Goal: Task Accomplishment & Management: Complete application form

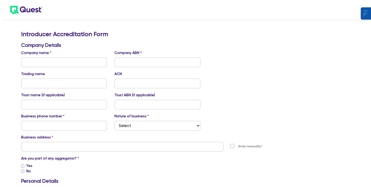
click at [74, 64] on input "text" at bounding box center [64, 63] width 86 height 10
type input "EASYASSET GROUP PTY LTD"
paste input "20 079 858 236"
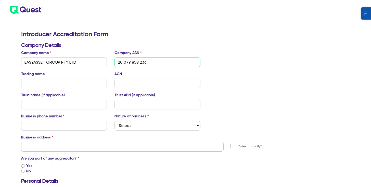
type input "20 079 858 236"
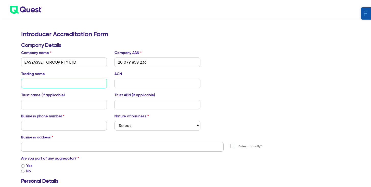
click at [61, 82] on input "text" at bounding box center [64, 84] width 86 height 10
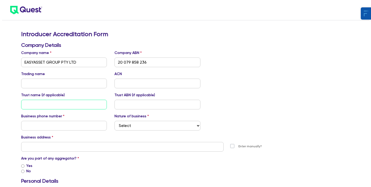
click at [63, 102] on input "text" at bounding box center [64, 105] width 86 height 10
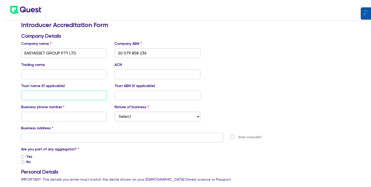
scroll to position [9, 0]
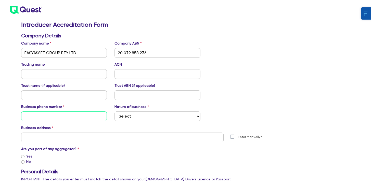
click at [52, 114] on input "text" at bounding box center [64, 117] width 86 height 10
paste input "800 319 480"
click at [77, 118] on input "1800 319 480" at bounding box center [64, 117] width 86 height 10
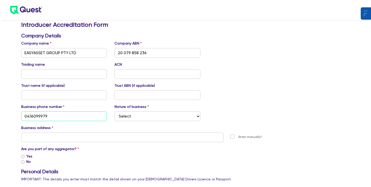
type input "0416099979"
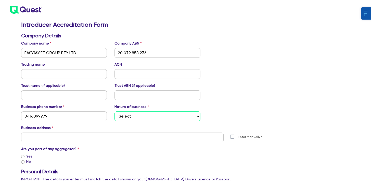
click at [143, 115] on select "Select Mortgage Broker Finance Broker Accountant Financial Planning Supplier/Ve…" at bounding box center [157, 117] width 86 height 10
select select "FINANCE_BROKER"
click at [133, 118] on select "Select Mortgage Broker Finance Broker Accountant Financial Planning Supplier/Ve…" at bounding box center [157, 117] width 86 height 10
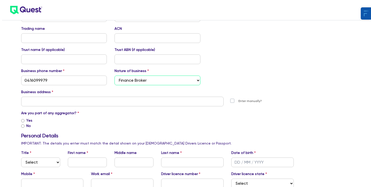
scroll to position [46, 0]
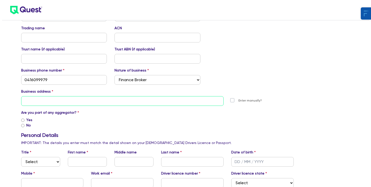
click at [59, 105] on input "text" at bounding box center [122, 101] width 203 height 10
paste input "[STREET_ADDRESS] 2017"
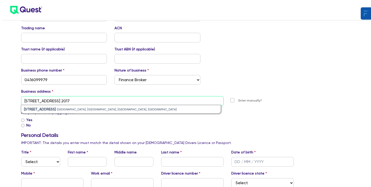
drag, startPoint x: 76, startPoint y: 101, endPoint x: 48, endPoint y: 102, distance: 28.0
click at [48, 102] on input "[STREET_ADDRESS] 2017" at bounding box center [122, 101] width 203 height 10
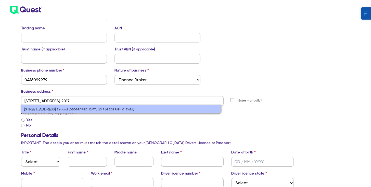
click at [60, 108] on small "Zetland [GEOGRAPHIC_DATA] 2017, [GEOGRAPHIC_DATA]" at bounding box center [95, 109] width 77 height 3
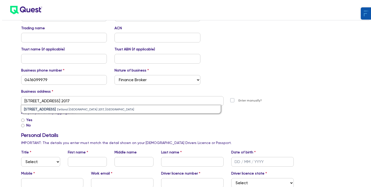
type input "[STREET_ADDRESS] 2017"
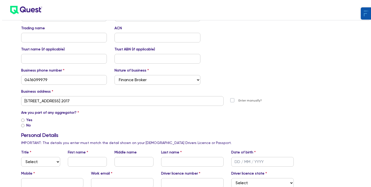
click at [23, 120] on input "Yes" at bounding box center [22, 120] width 3 height 3
radio input "true"
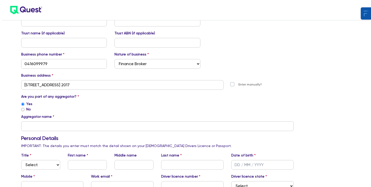
scroll to position [88, 0]
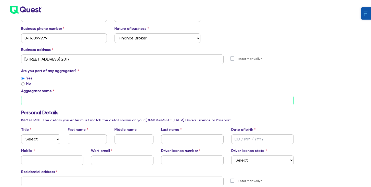
click at [44, 103] on input "text" at bounding box center [157, 101] width 273 height 10
type input "l"
type input "Loan Market Group"
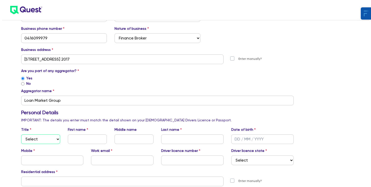
click at [56, 142] on select "Select Mr Mrs Ms Miss Dr" at bounding box center [40, 140] width 39 height 10
select select "MR"
click at [97, 141] on input "text" at bounding box center [87, 140] width 39 height 10
type input "c"
type input "[PERSON_NAME]"
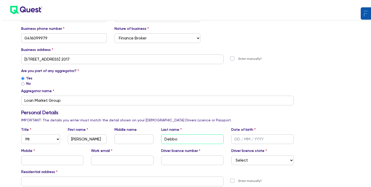
type input "Debbo"
type input "[DATE]"
click at [48, 160] on input "text" at bounding box center [52, 161] width 62 height 10
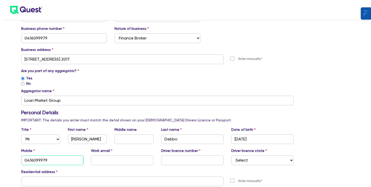
type input "0416099979"
type input "[PERSON_NAME][EMAIL_ADDRESS][DOMAIN_NAME]"
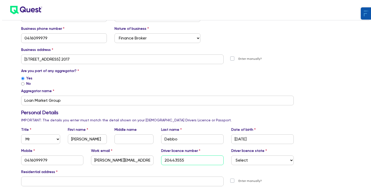
type input "20443555"
select select "[GEOGRAPHIC_DATA]"
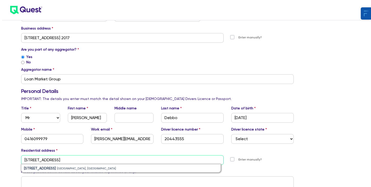
scroll to position [114, 0]
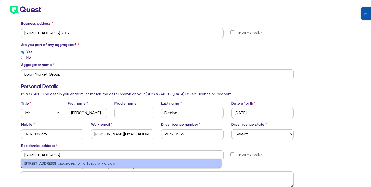
click at [65, 163] on small "[GEOGRAPHIC_DATA], [GEOGRAPHIC_DATA]" at bounding box center [86, 163] width 59 height 3
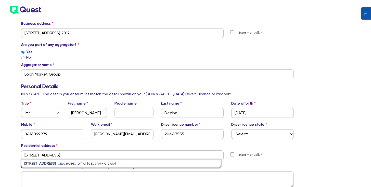
type input "[STREET_ADDRESS]"
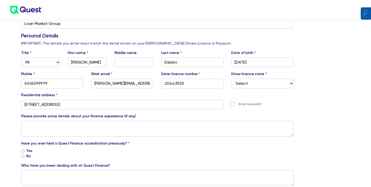
scroll to position [167, 0]
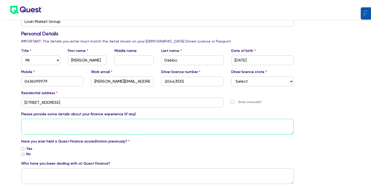
click at [38, 127] on textarea at bounding box center [157, 127] width 273 height 16
type textarea "b"
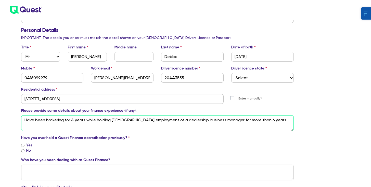
scroll to position [175, 0]
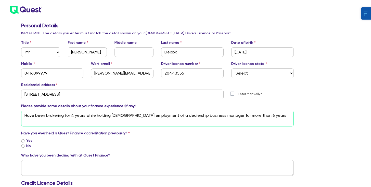
type textarea "Have been brokering for 4 years while holding [DEMOGRAPHIC_DATA] employment of …"
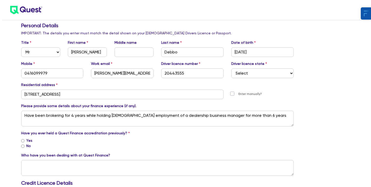
click at [24, 146] on div "No" at bounding box center [157, 146] width 273 height 5
click at [21, 147] on input "No" at bounding box center [22, 146] width 3 height 3
radio input "true"
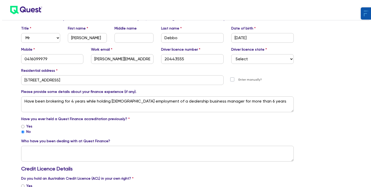
scroll to position [211, 0]
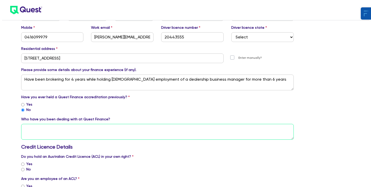
click at [42, 134] on textarea at bounding box center [157, 132] width 273 height 16
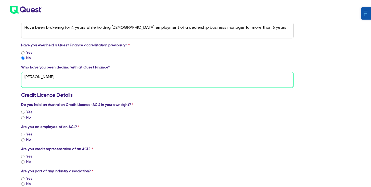
scroll to position [271, 0]
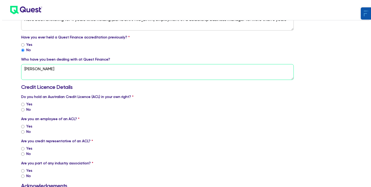
type textarea "[PERSON_NAME]"
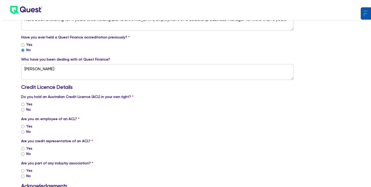
click at [20, 112] on div "Introducer Accreditation Form Company Details Company name EASYASSET GROUP PTY …" at bounding box center [157, 21] width 280 height 522
click at [22, 111] on input "No" at bounding box center [22, 109] width 3 height 3
radio input "true"
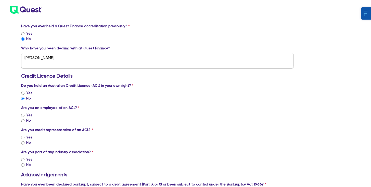
scroll to position [282, 0]
click at [23, 120] on input "No" at bounding box center [22, 120] width 3 height 3
radio input "true"
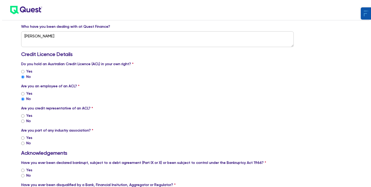
scroll to position [304, 0]
click at [24, 116] on input "Yes" at bounding box center [22, 115] width 3 height 3
radio input "true"
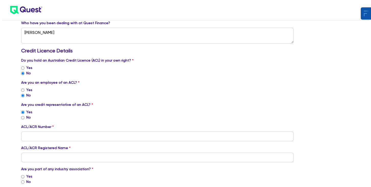
scroll to position [329, 0]
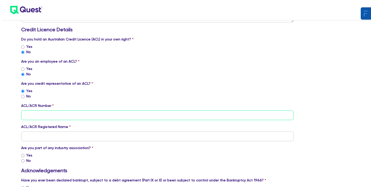
click at [41, 114] on input "tel" at bounding box center [157, 116] width 273 height 10
paste input "566143"
type input "566143"
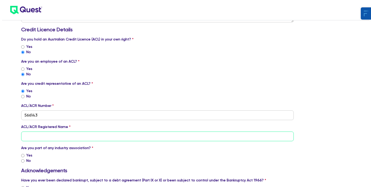
click at [62, 137] on input "text" at bounding box center [157, 137] width 273 height 10
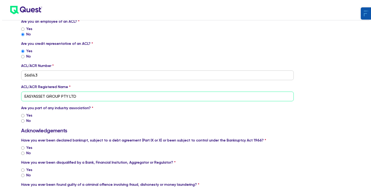
scroll to position [376, 0]
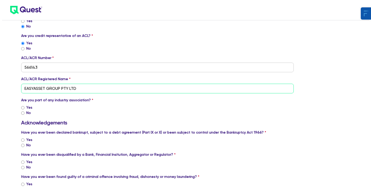
type input "EASYASSET GROUP PTY LTD"
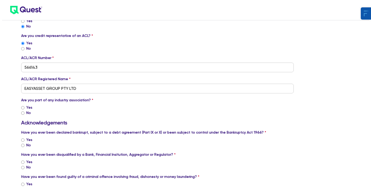
drag, startPoint x: 19, startPoint y: 106, endPoint x: 22, endPoint y: 107, distance: 3.1
click at [23, 108] on input "Yes" at bounding box center [22, 107] width 3 height 3
radio input "true"
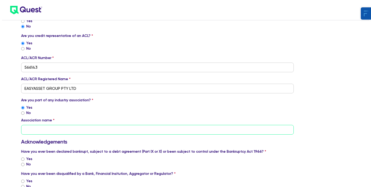
click at [31, 127] on input "text" at bounding box center [157, 130] width 273 height 10
type input "D"
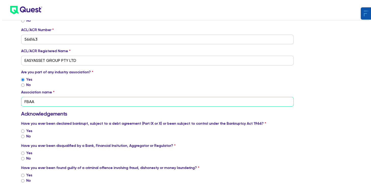
scroll to position [405, 0]
type input "FBAA"
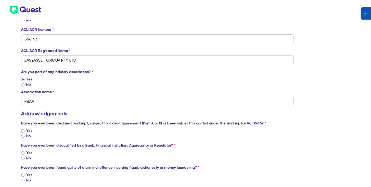
click at [22, 137] on input "No" at bounding box center [22, 136] width 3 height 3
radio input "true"
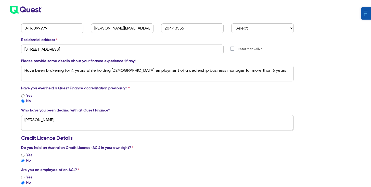
scroll to position [41, 0]
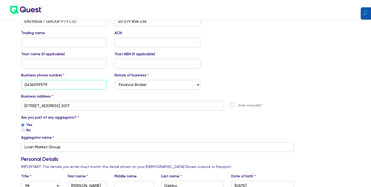
click at [41, 84] on input "0416099979" at bounding box center [64, 85] width 86 height 10
paste input "1800 319 480"
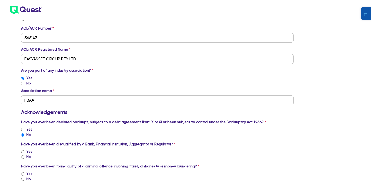
scroll to position [468, 0]
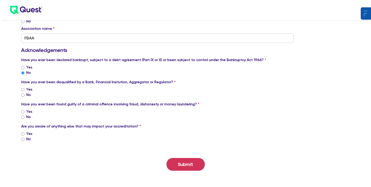
type input "1800 319 480"
click at [22, 96] on input "No" at bounding box center [22, 95] width 3 height 3
radio input "true"
click at [24, 119] on div "No" at bounding box center [157, 116] width 273 height 5
click at [23, 118] on input "No" at bounding box center [22, 117] width 3 height 3
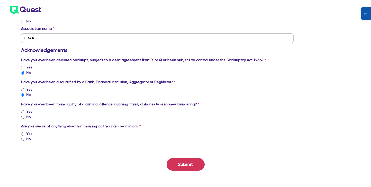
radio input "true"
click at [22, 140] on input "No" at bounding box center [22, 139] width 3 height 3
radio input "true"
click at [187, 168] on button "Submit" at bounding box center [185, 164] width 38 height 13
